Goal: Transaction & Acquisition: Obtain resource

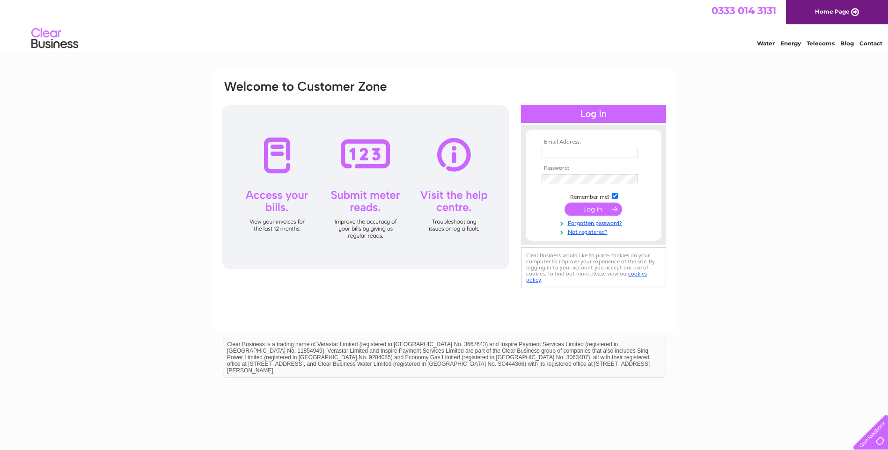
type input "graeme@raynorgroup.co.uk"
click at [601, 207] on input "submit" at bounding box center [593, 209] width 58 height 13
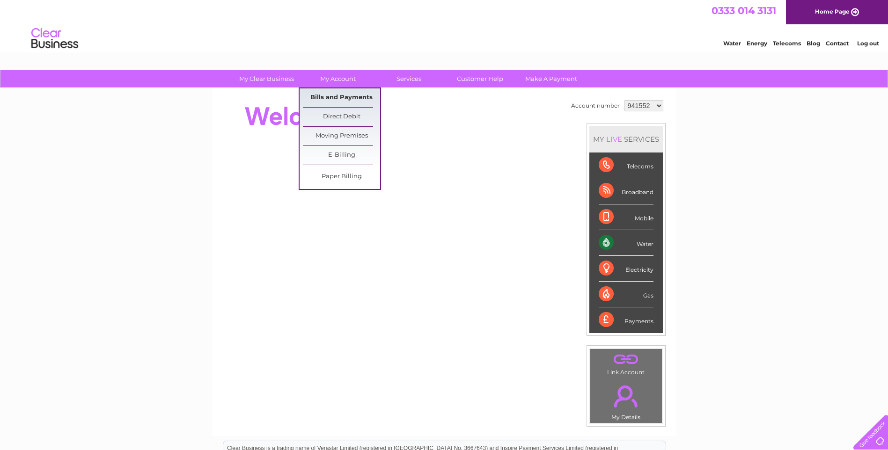
click at [343, 96] on link "Bills and Payments" at bounding box center [341, 97] width 77 height 19
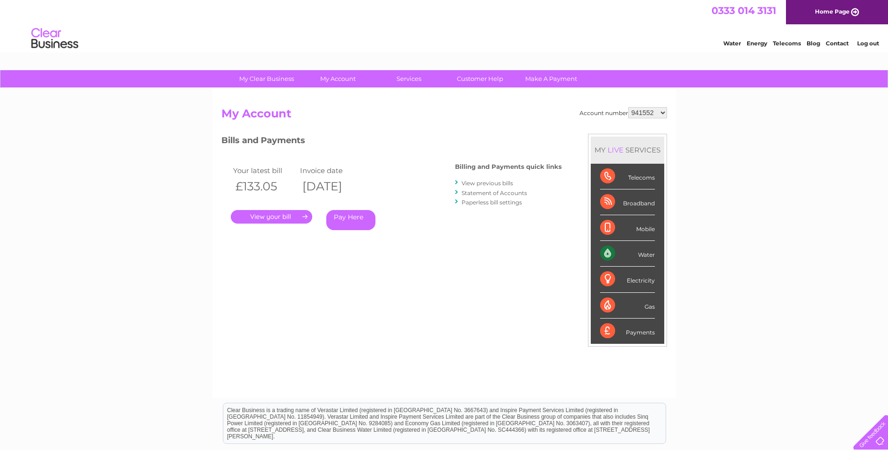
click at [287, 215] on link "." at bounding box center [271, 217] width 81 height 14
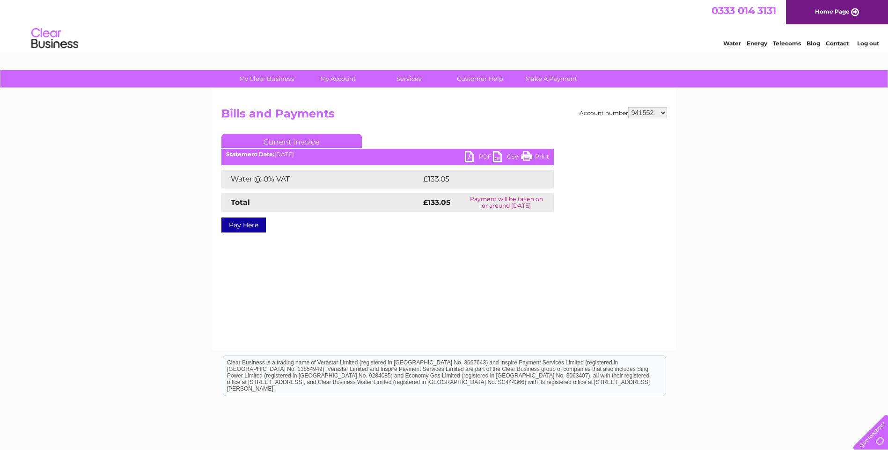
click at [485, 157] on link "PDF" at bounding box center [479, 158] width 28 height 14
